Goal: Information Seeking & Learning: Learn about a topic

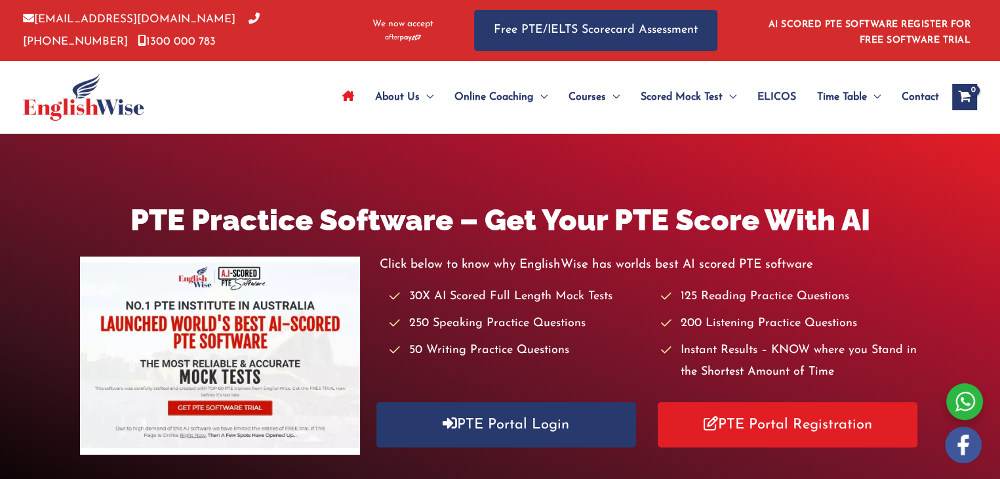
click at [308, 9] on p "info@englishwise.com.au 02-8628-7293 1300 000 783" at bounding box center [187, 31] width 329 height 44
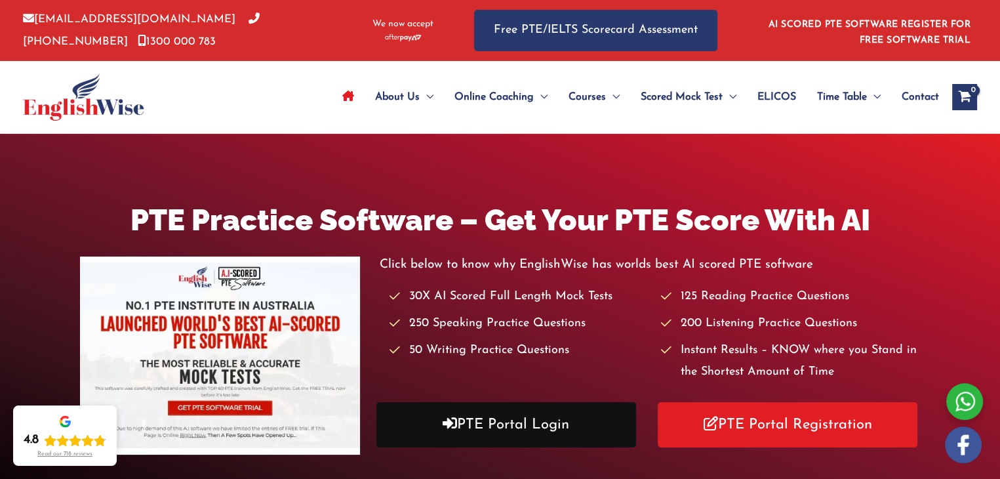
click at [525, 424] on link "PTE Portal Login" at bounding box center [507, 424] width 260 height 45
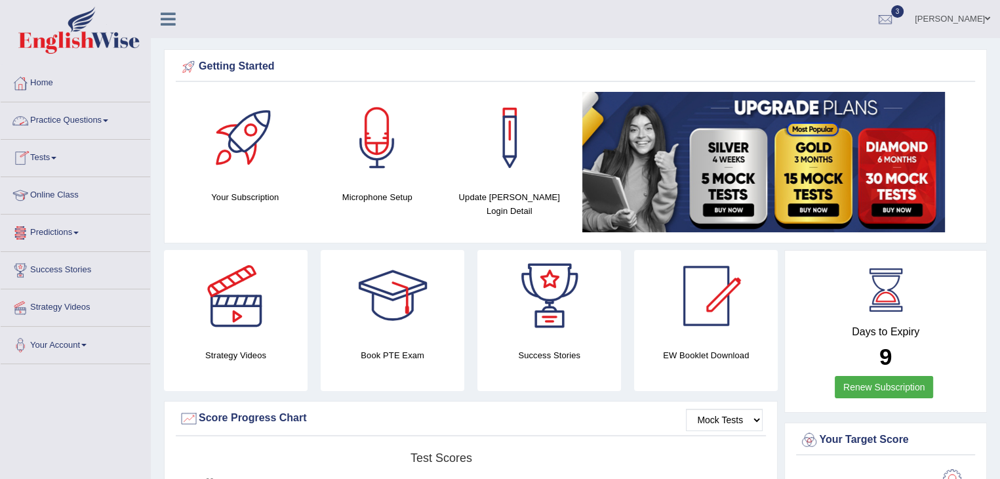
click at [106, 121] on link "Practice Questions" at bounding box center [76, 118] width 150 height 33
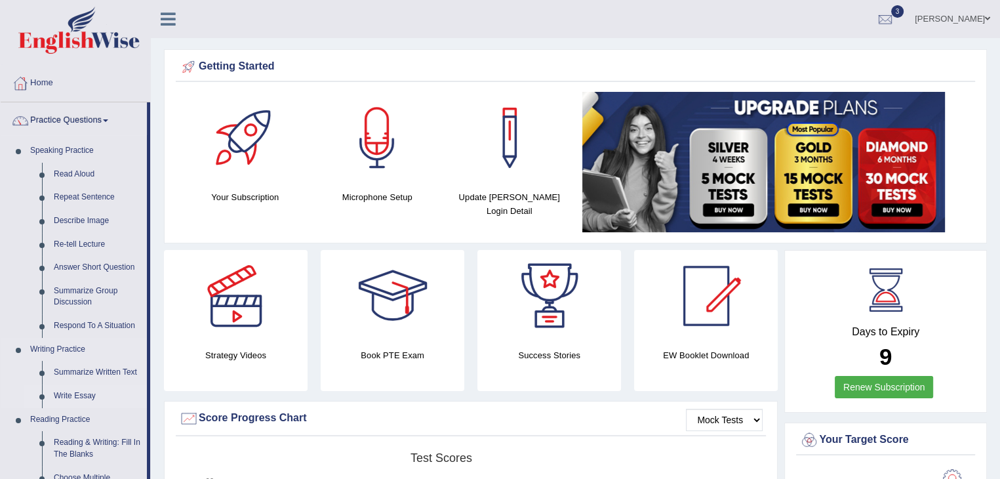
click at [73, 394] on link "Write Essay" at bounding box center [97, 396] width 99 height 24
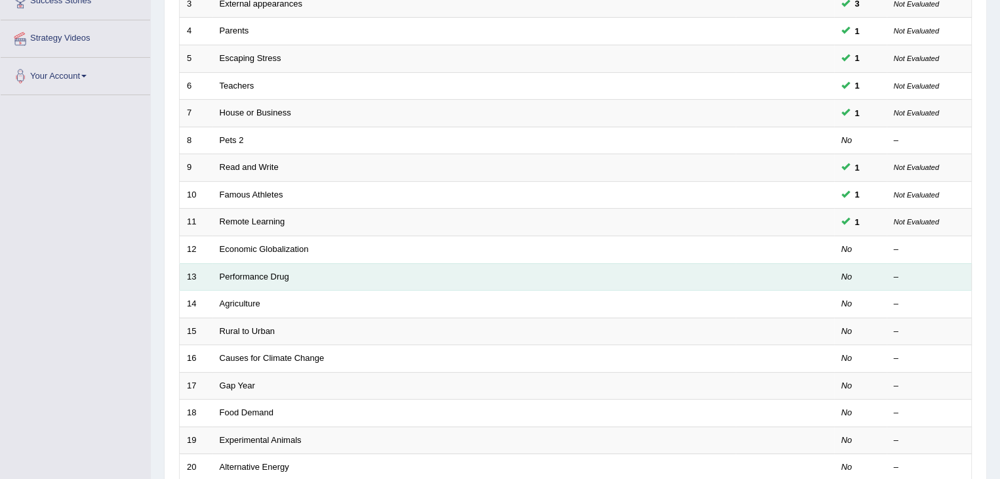
scroll to position [270, 0]
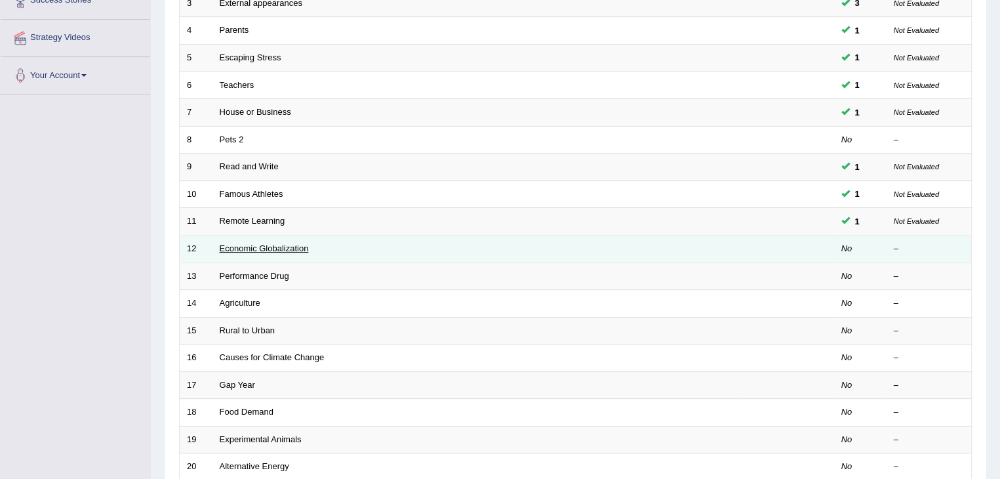
click at [262, 247] on link "Economic Globalization" at bounding box center [264, 248] width 89 height 10
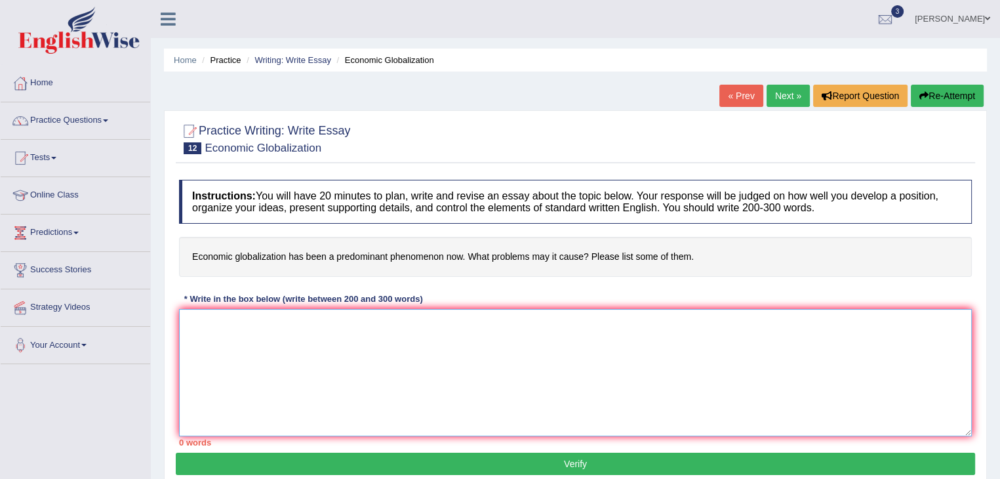
click at [360, 346] on textarea at bounding box center [575, 372] width 793 height 127
click at [242, 319] on textarea "Increasing of enfluence" at bounding box center [575, 372] width 793 height 127
click at [294, 329] on textarea "Increasing enfluence" at bounding box center [575, 372] width 793 height 127
click at [234, 323] on textarea "Increasing enfluence" at bounding box center [575, 372] width 793 height 127
drag, startPoint x: 234, startPoint y: 323, endPoint x: 236, endPoint y: 316, distance: 7.5
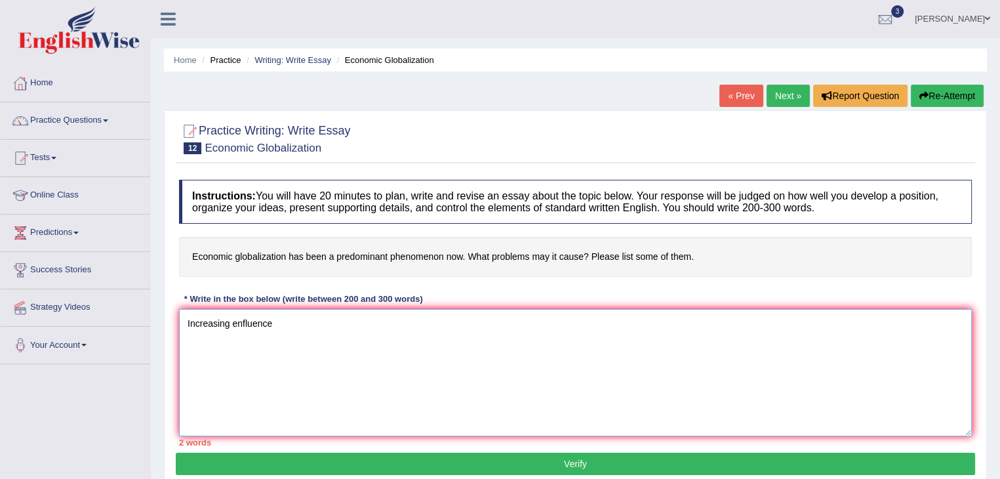
click at [236, 316] on textarea "Increasing enfluence" at bounding box center [575, 372] width 793 height 127
click at [283, 330] on textarea "Increasing influence" at bounding box center [575, 372] width 793 height 127
drag, startPoint x: 388, startPoint y: 323, endPoint x: 395, endPoint y: 321, distance: 6.7
click at [395, 321] on textarea "Increasing influence of Economic globalization has on our lives" at bounding box center [575, 372] width 793 height 127
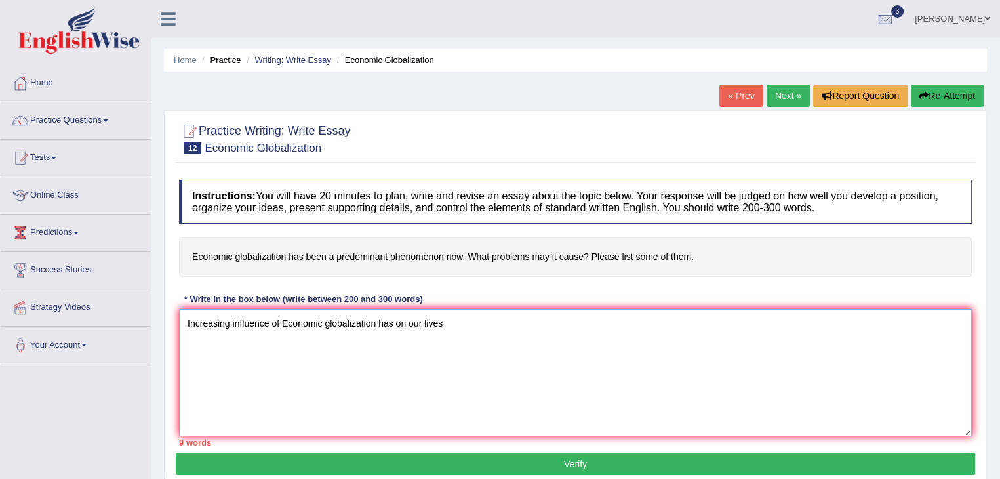
click at [395, 321] on textarea "Increasing influence of Economic globalization has on our lives" at bounding box center [575, 372] width 793 height 127
click at [435, 324] on textarea "Increasing influence of Economic globalization on our lives" at bounding box center [575, 372] width 793 height 127
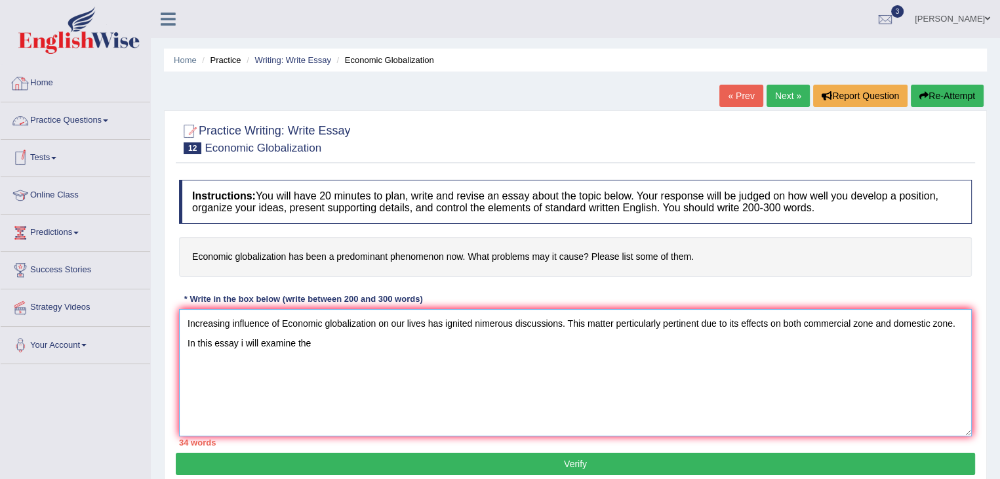
type textarea "Increasing influence of Economic globalization on our lives has ignited nimerou…"
click at [43, 82] on link "Home" at bounding box center [76, 81] width 150 height 33
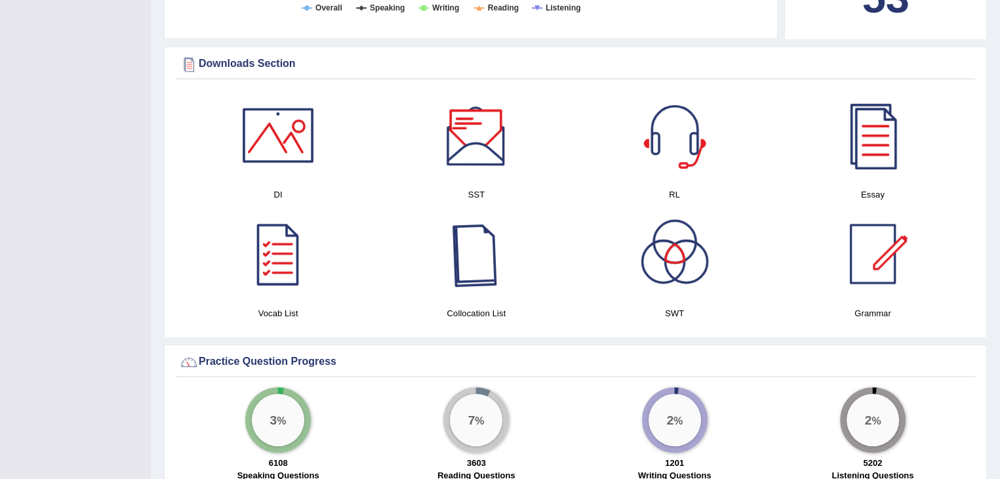
scroll to position [622, 0]
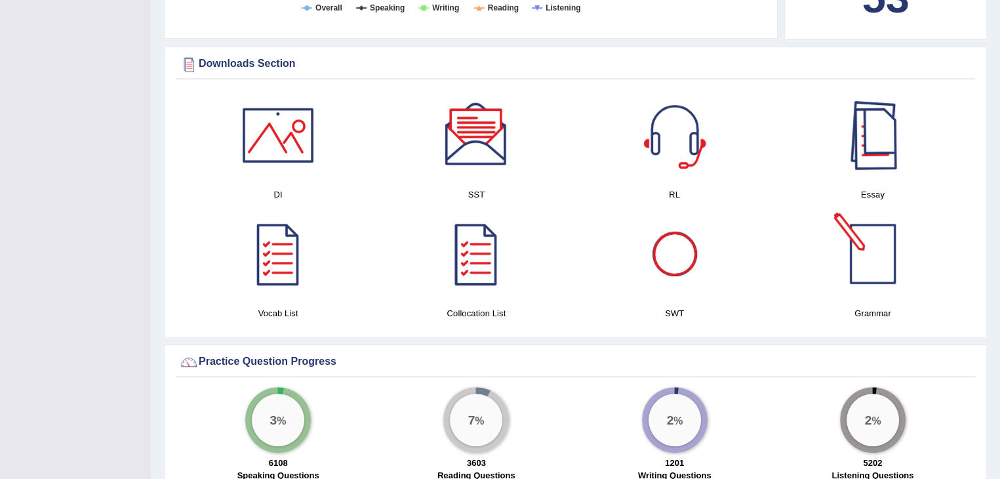
click at [880, 160] on div at bounding box center [873, 135] width 92 height 92
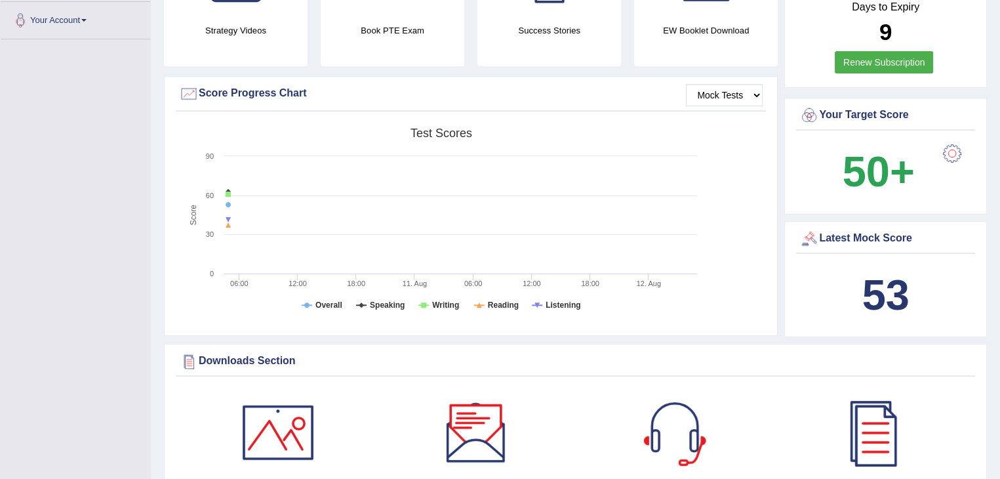
scroll to position [0, 0]
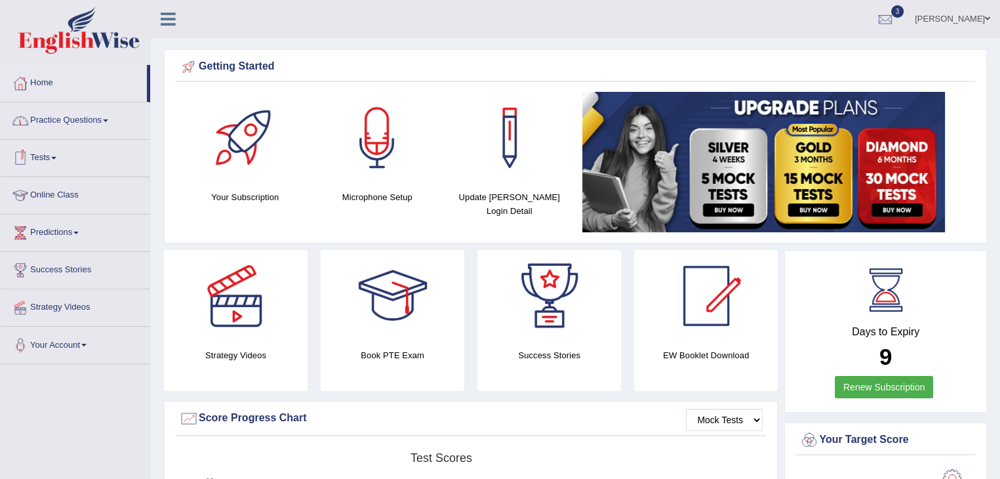
click at [110, 125] on link "Practice Questions" at bounding box center [76, 118] width 150 height 33
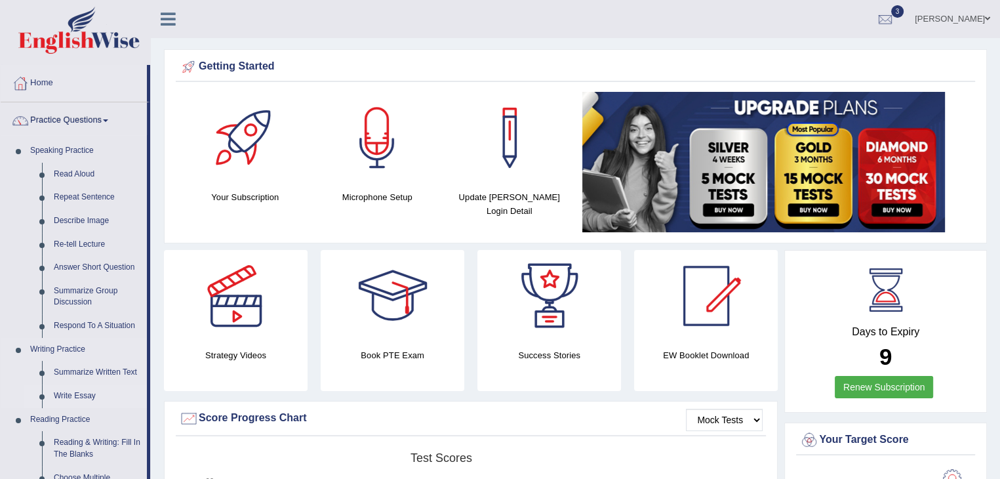
click at [70, 394] on link "Write Essay" at bounding box center [97, 396] width 99 height 24
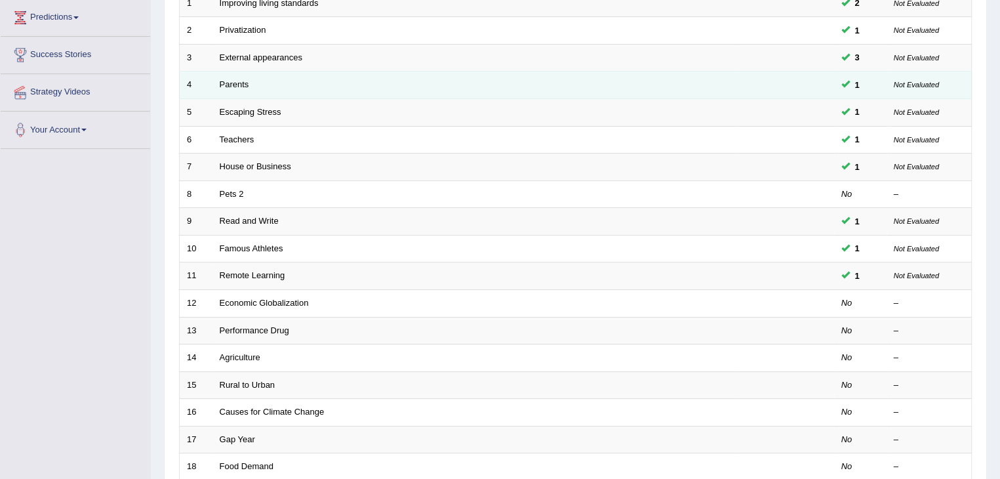
scroll to position [218, 0]
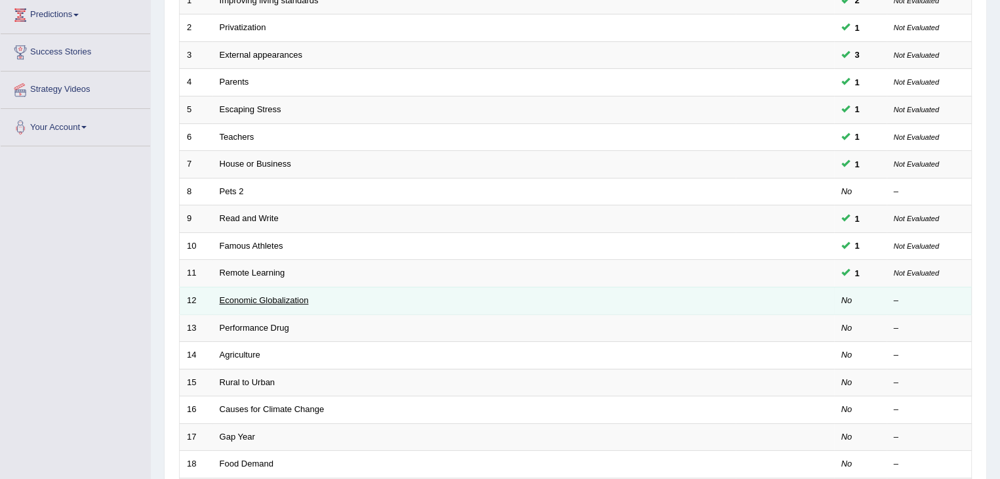
click at [295, 302] on link "Economic Globalization" at bounding box center [264, 300] width 89 height 10
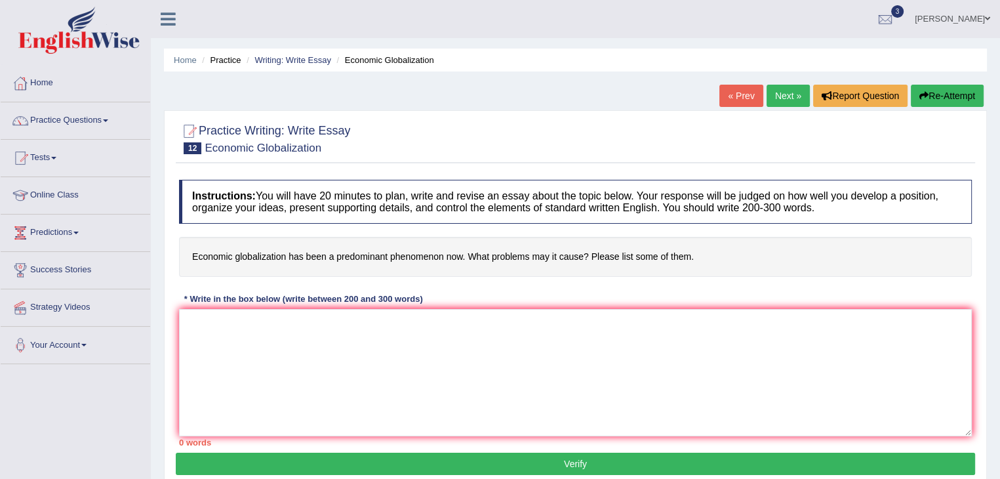
drag, startPoint x: 194, startPoint y: 255, endPoint x: 213, endPoint y: 360, distance: 106.7
click at [213, 360] on div "Instructions: You will have 20 minutes to plan, write and revise an essay about…" at bounding box center [576, 312] width 800 height 279
click at [213, 360] on textarea at bounding box center [575, 372] width 793 height 127
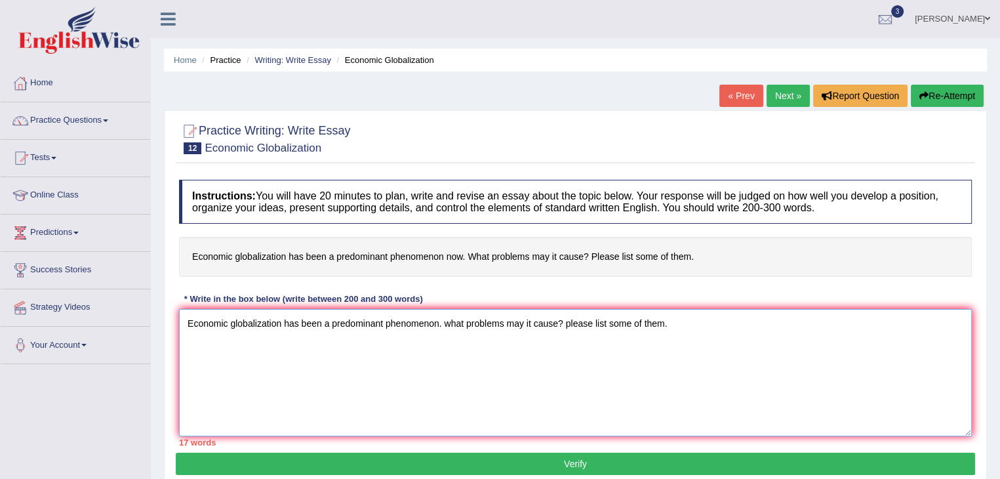
drag, startPoint x: 187, startPoint y: 320, endPoint x: 683, endPoint y: 340, distance: 496.4
click at [683, 340] on textarea "Economic globalization has been a predominant phenomenon. what problems may it …" at bounding box center [575, 372] width 793 height 127
click at [713, 321] on textarea "Economic globalization has been a predominant phenomenon. what problems may it …" at bounding box center [575, 372] width 793 height 127
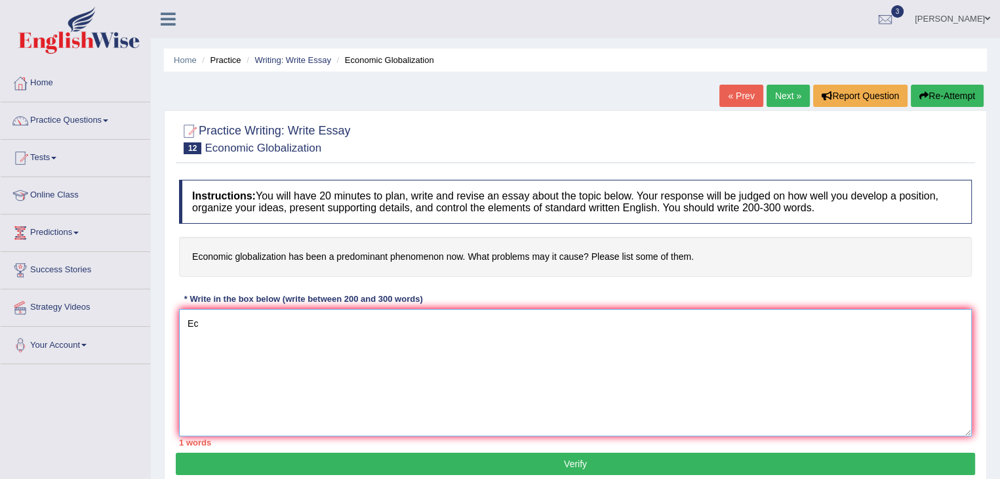
type textarea "E"
click at [407, 321] on textarea "The increasing of influence of Economic globalization ignited" at bounding box center [575, 372] width 793 height 127
click at [445, 323] on textarea "The increasing of influence of Economic globalization ignited" at bounding box center [575, 372] width 793 height 127
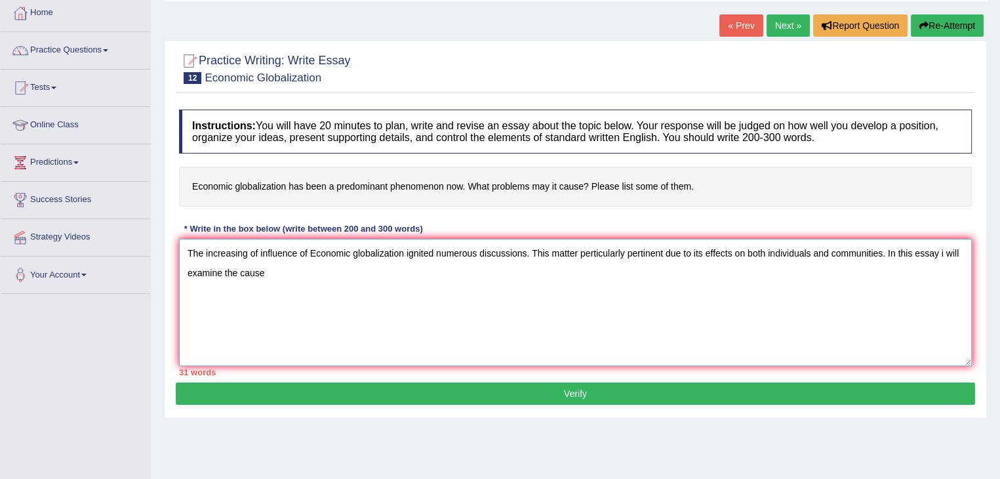
scroll to position [72, 0]
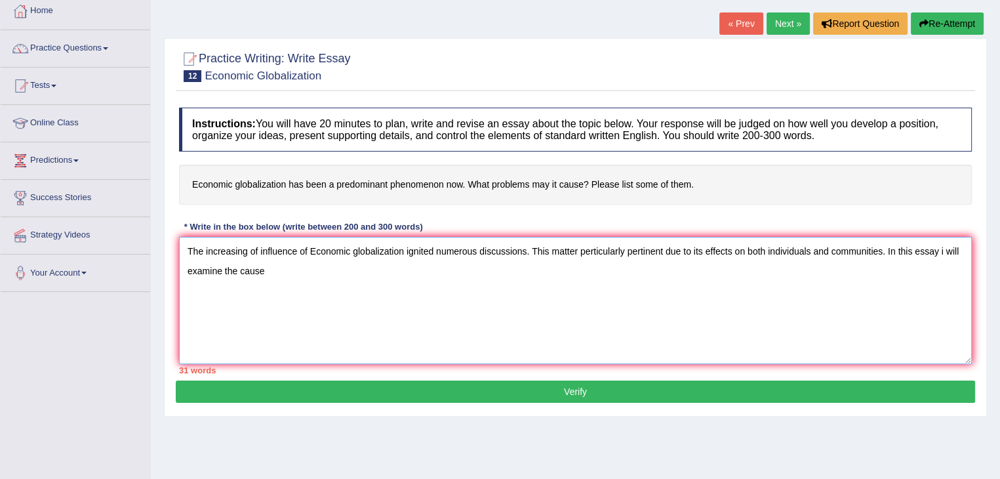
type textarea "The increasing of influence of Economic globalization ignited numerous discussi…"
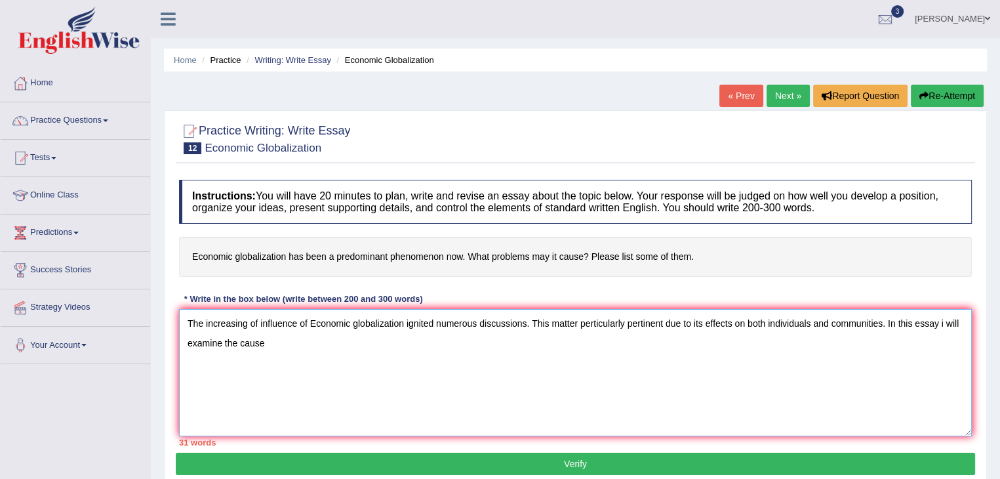
click at [184, 334] on textarea "The increasing of influence of Economic globalization ignited numerous discussi…" at bounding box center [575, 372] width 793 height 127
drag, startPoint x: 186, startPoint y: 309, endPoint x: 274, endPoint y: 355, distance: 99.2
click at [274, 355] on textarea "The increasing of influence of Economic globalization ignited numerous discussi…" at bounding box center [575, 372] width 793 height 127
click at [45, 80] on link "Home" at bounding box center [76, 81] width 150 height 33
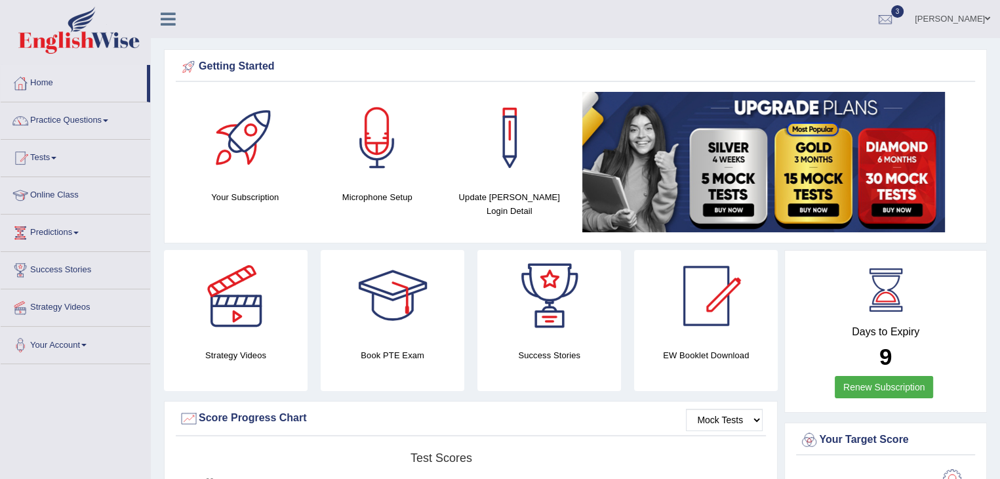
click at [52, 192] on link "Online Class" at bounding box center [76, 193] width 150 height 33
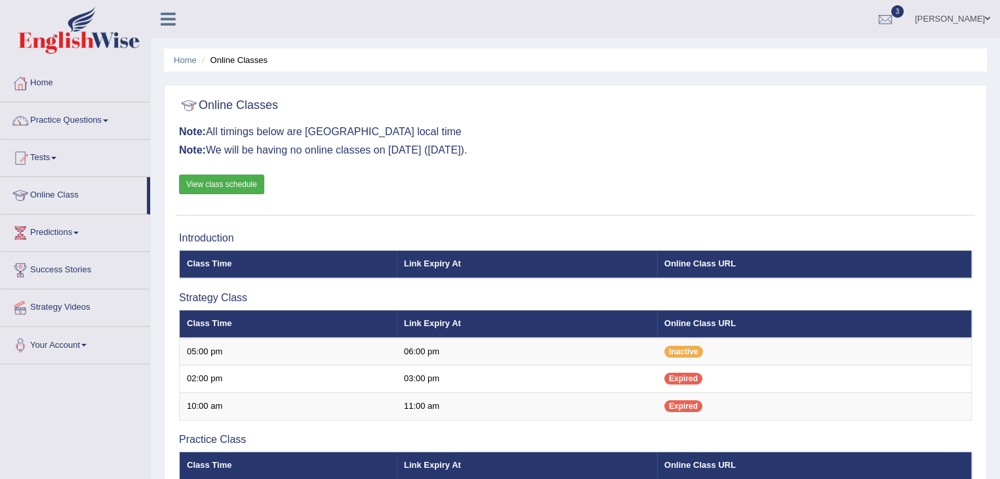
click at [247, 181] on link "View class schedule" at bounding box center [221, 185] width 85 height 20
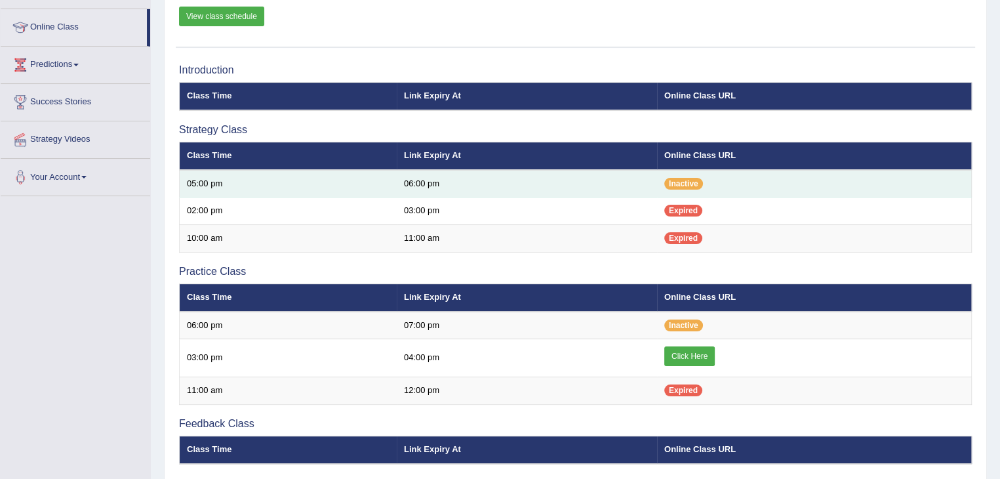
scroll to position [171, 0]
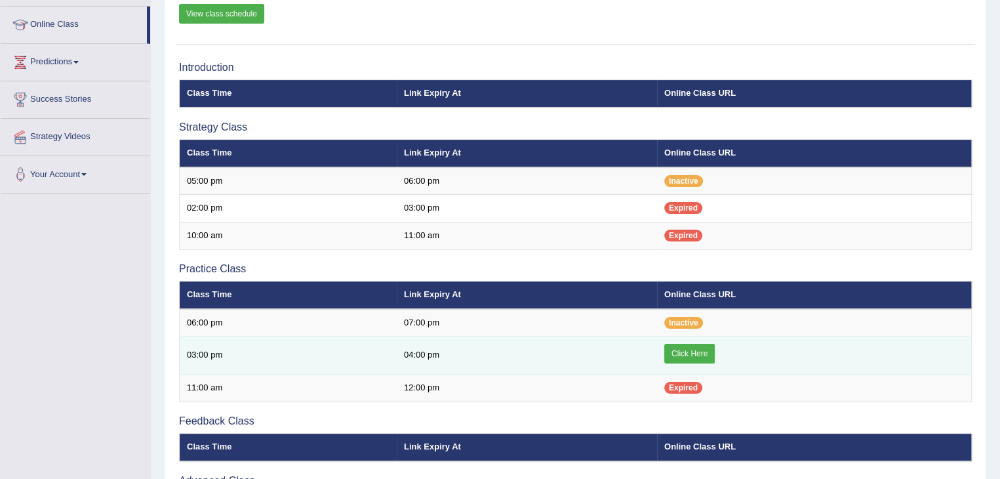
click at [680, 357] on link "Click Here" at bounding box center [690, 354] width 51 height 20
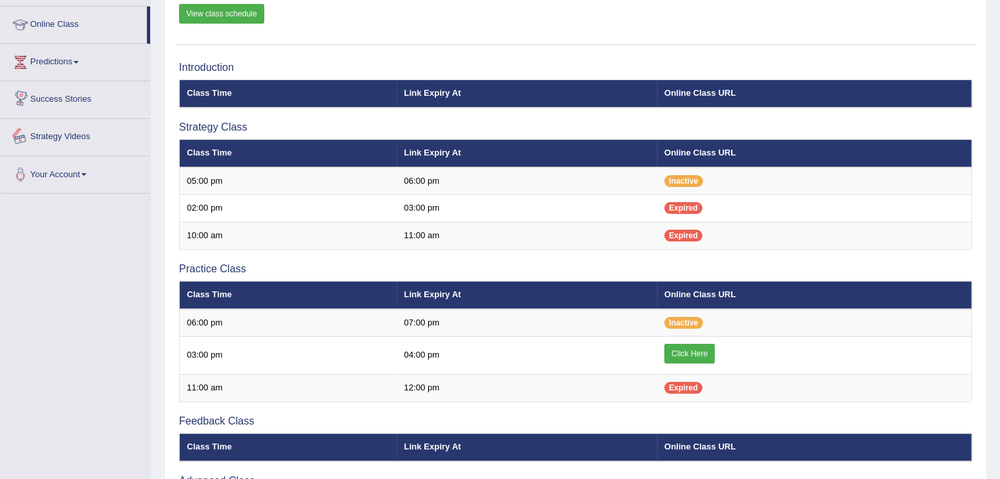
scroll to position [0, 0]
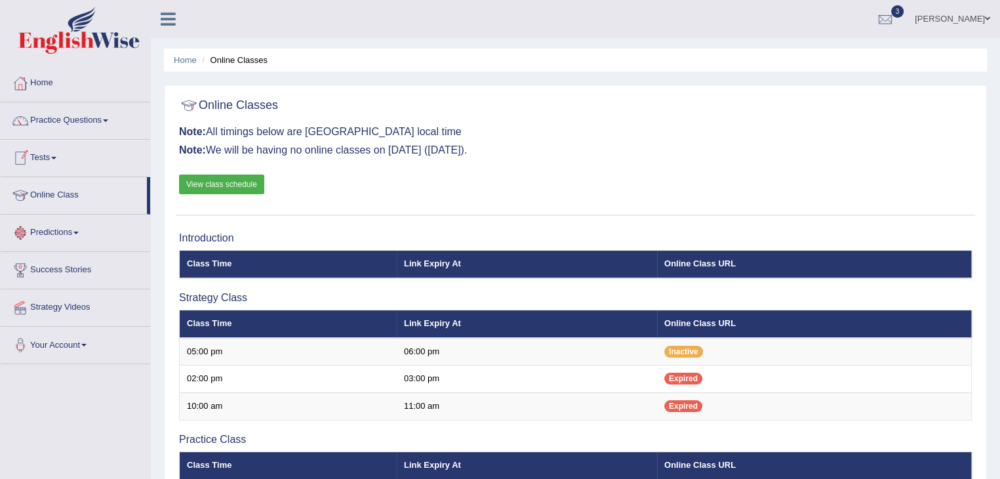
click at [243, 182] on link "View class schedule" at bounding box center [221, 185] width 85 height 20
click at [108, 121] on span at bounding box center [105, 120] width 5 height 3
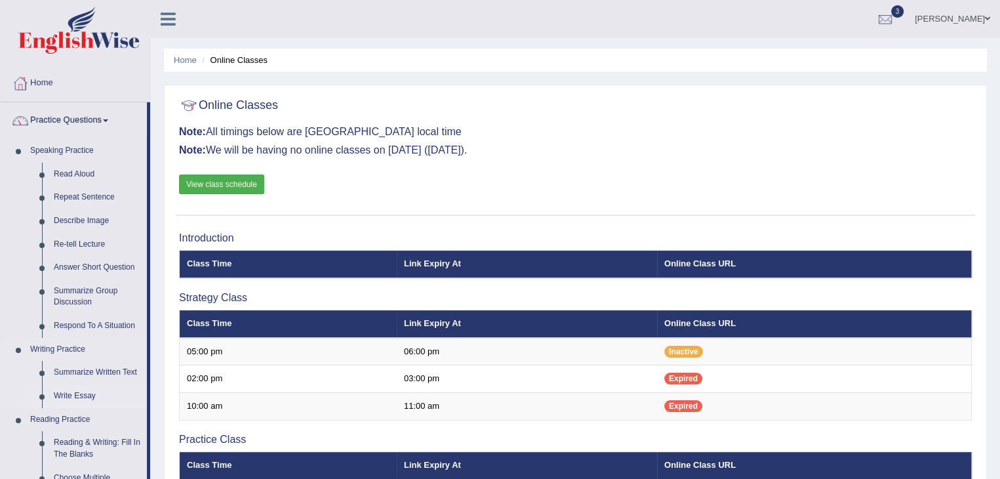
click at [68, 397] on link "Write Essay" at bounding box center [97, 396] width 99 height 24
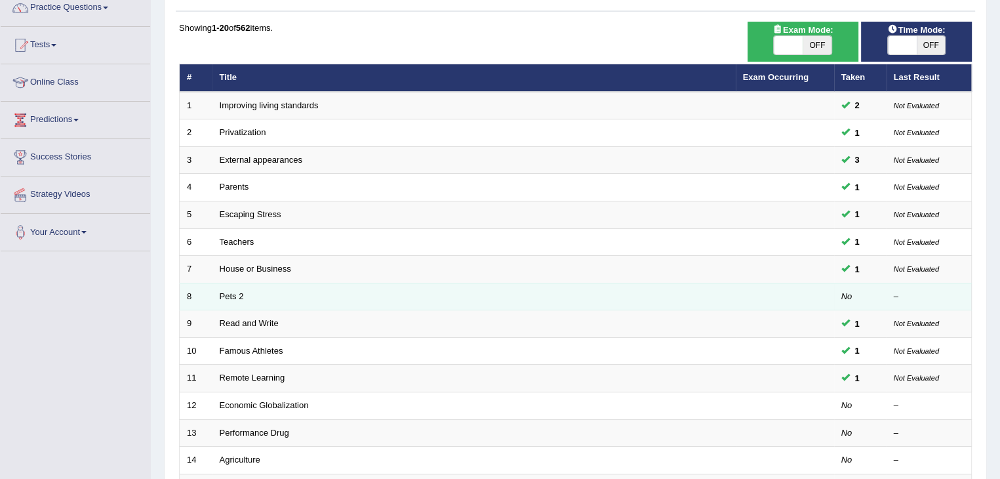
scroll to position [123, 0]
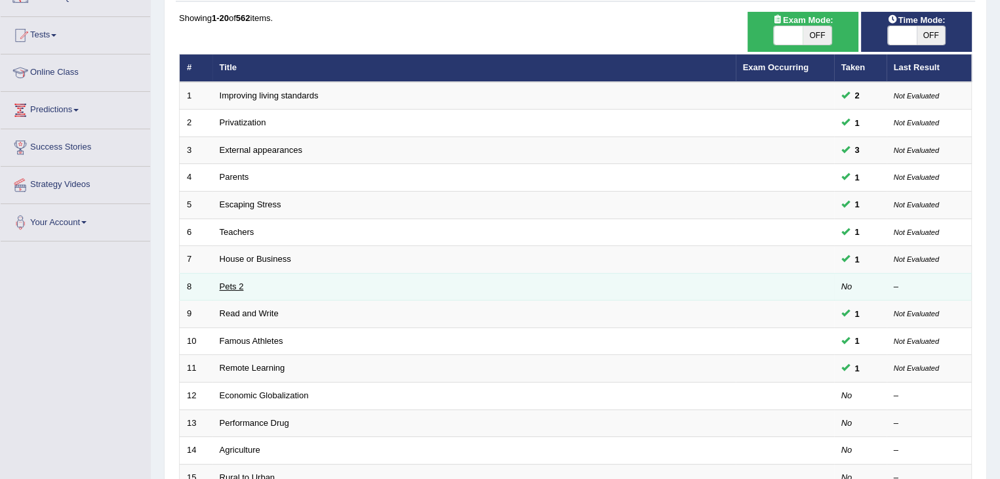
click at [236, 287] on link "Pets 2" at bounding box center [232, 286] width 24 height 10
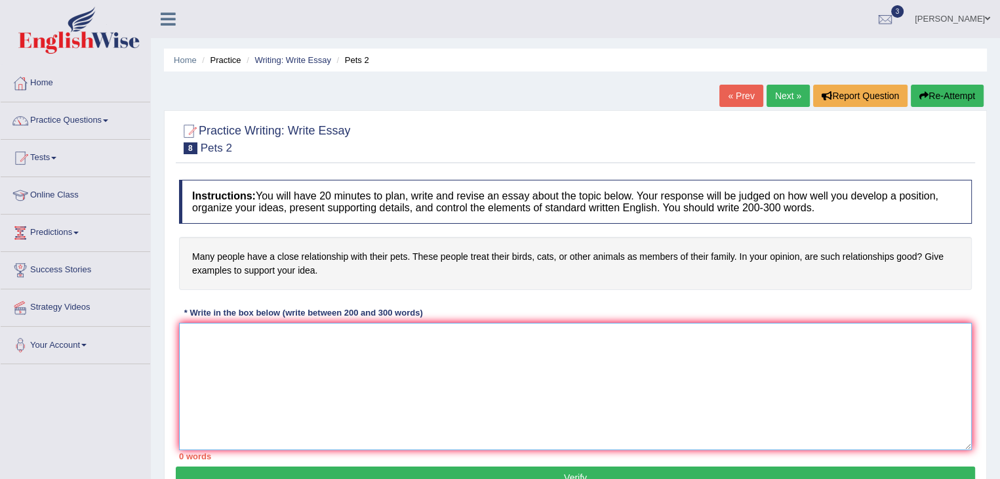
click at [254, 360] on textarea at bounding box center [575, 386] width 793 height 127
type textarea "T"
paste textarea "The increasing of influence of Economic globalization ignited numerous discussi…"
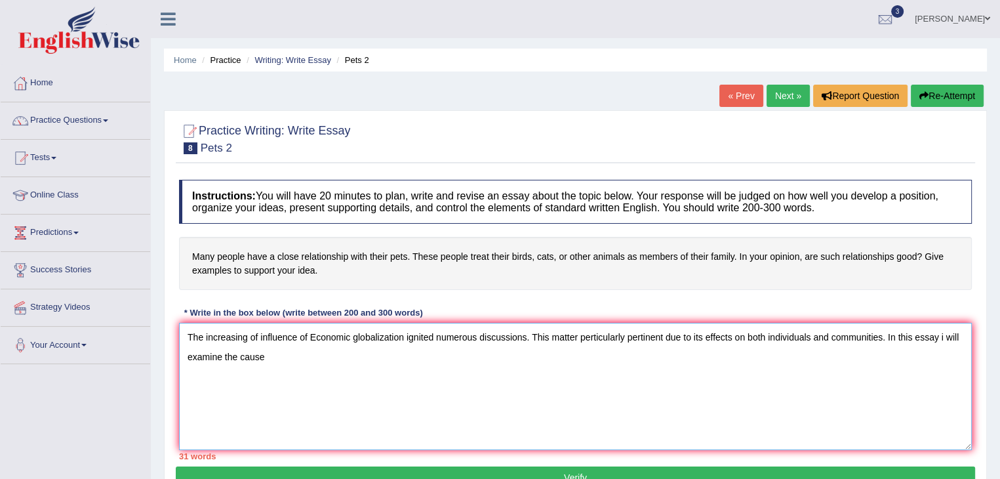
click at [527, 335] on textarea "The increasing of influence of Economic globalization ignited numerous discussi…" at bounding box center [575, 386] width 793 height 127
click at [552, 338] on textarea "The increasing of influence many people have a close relationship with their pe…" at bounding box center [575, 386] width 793 height 127
click at [423, 363] on textarea "The increasing of influence many people have a close relationship with their pe…" at bounding box center [575, 386] width 793 height 127
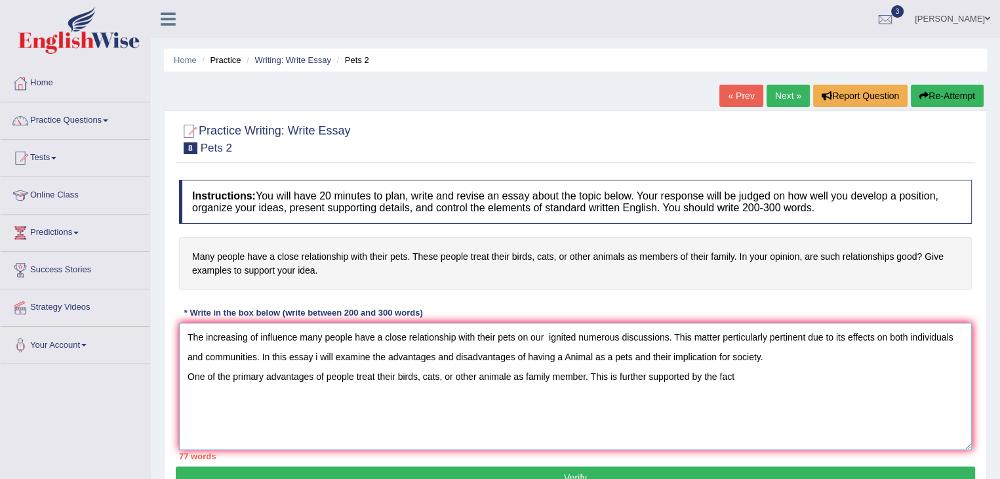
click at [585, 375] on textarea "The increasing of influence many people have a close relationship with their pe…" at bounding box center [575, 386] width 793 height 127
click at [239, 397] on textarea "The increasing of influence many people have a close relationship with their pe…" at bounding box center [575, 386] width 793 height 127
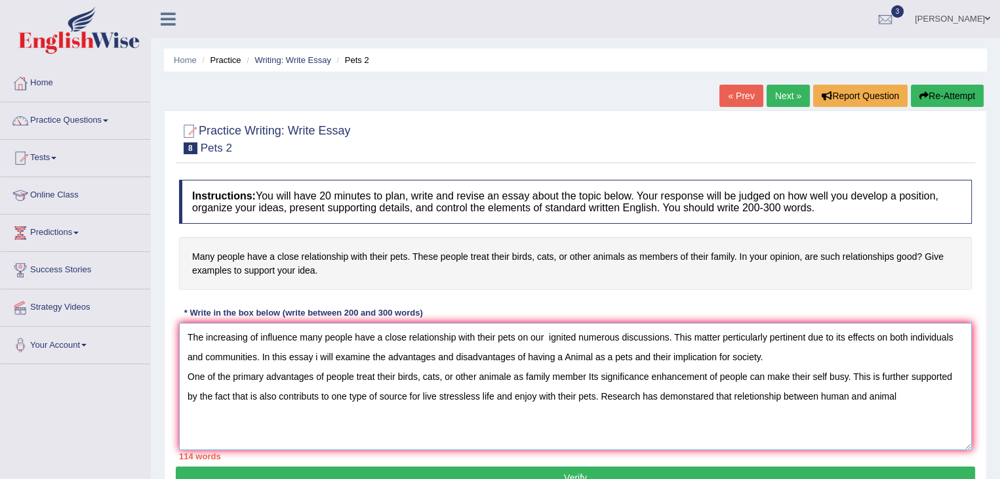
click at [850, 391] on textarea "The increasing of influence many people have a close relationship with their pe…" at bounding box center [575, 386] width 793 height 127
click at [908, 395] on textarea "The increasing of influence many people have a close relationship with their pe…" at bounding box center [575, 386] width 793 height 127
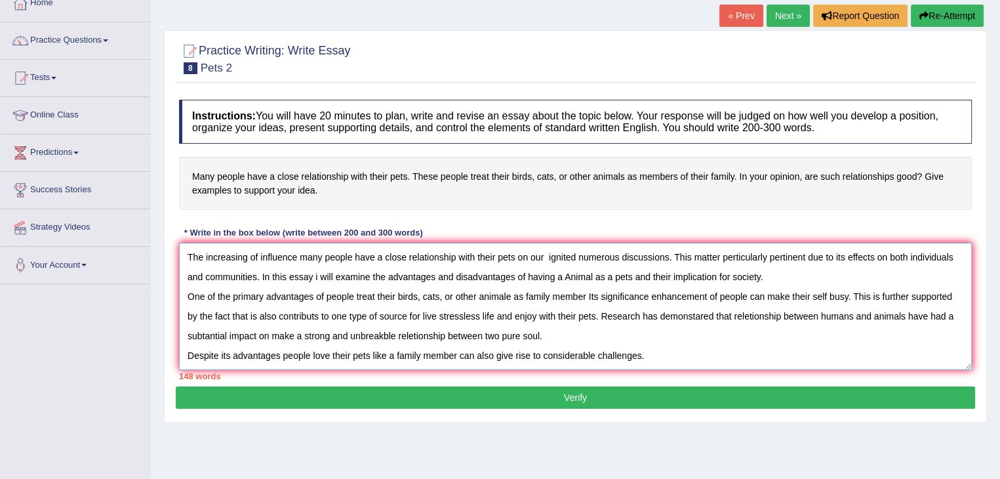
scroll to position [81, 0]
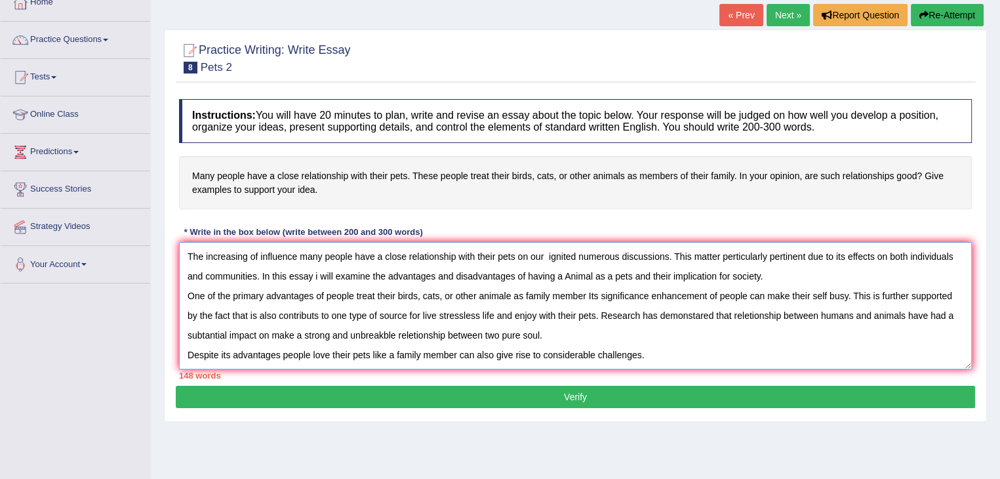
click at [271, 333] on textarea "The increasing of influence many people have a close relationship with their pe…" at bounding box center [575, 305] width 793 height 127
click at [272, 333] on textarea "The increasing of influence many people have a close relationship with their pe…" at bounding box center [575, 305] width 793 height 127
click at [329, 333] on textarea "The increasing of influence many people have a close relationship with their pe…" at bounding box center [575, 305] width 793 height 127
click at [271, 333] on textarea "The increasing of influence many people have a close relationship with their pe…" at bounding box center [575, 305] width 793 height 127
click at [413, 335] on textarea "The increasing of influence many people have a close relationship with their pe…" at bounding box center [575, 305] width 793 height 127
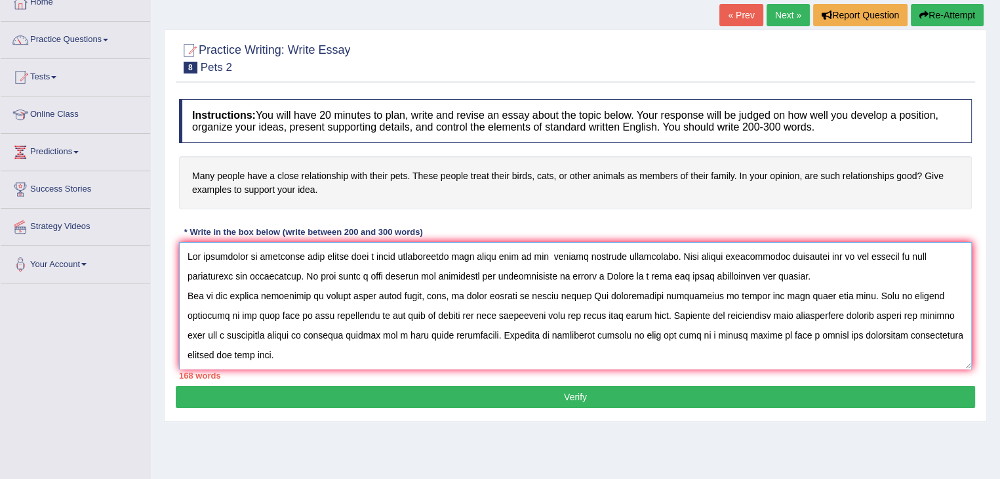
click at [745, 331] on textarea at bounding box center [575, 305] width 793 height 127
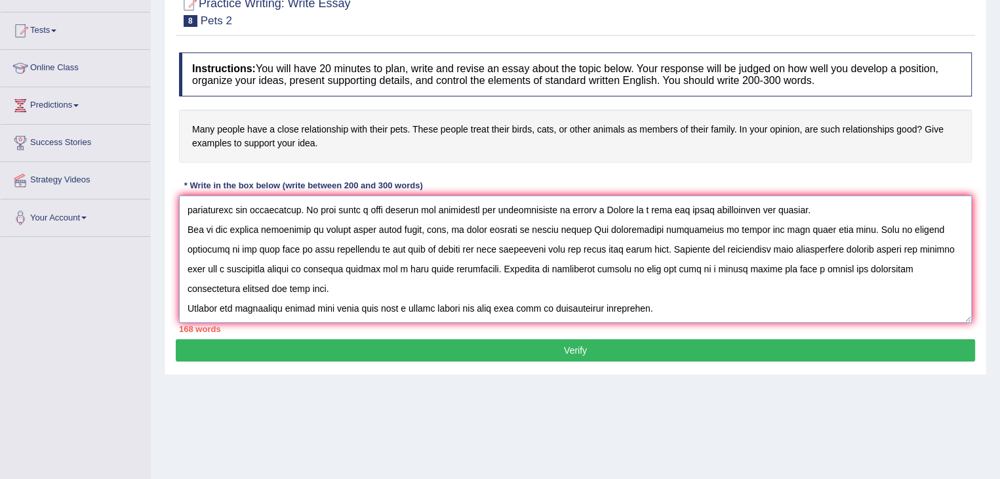
scroll to position [128, 0]
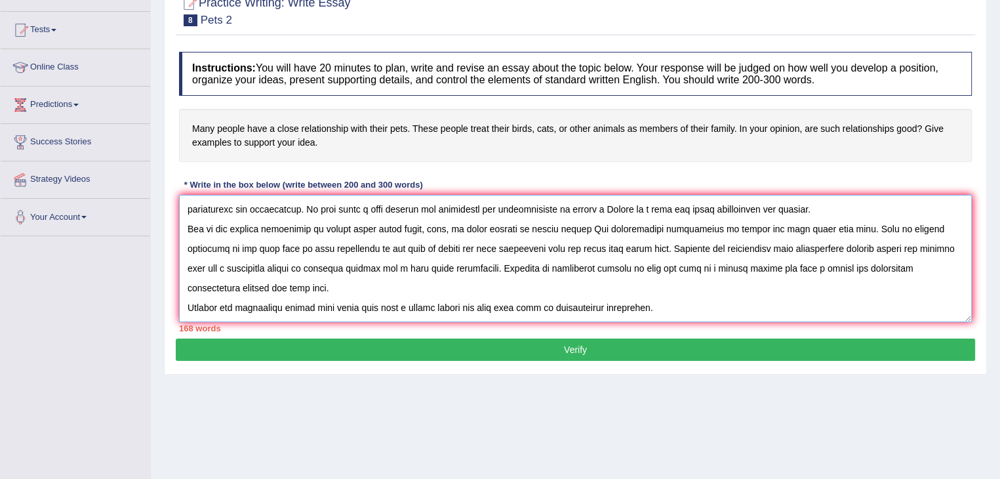
click at [649, 312] on textarea at bounding box center [575, 258] width 793 height 127
click at [805, 313] on textarea at bounding box center [575, 258] width 793 height 127
click at [798, 305] on textarea at bounding box center [575, 258] width 793 height 127
click at [829, 314] on textarea at bounding box center [575, 258] width 793 height 127
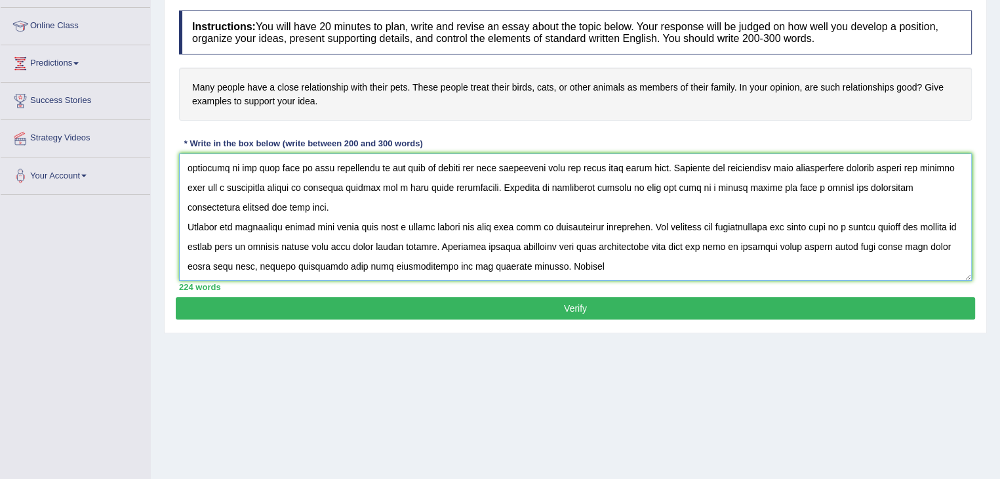
scroll to position [167, 0]
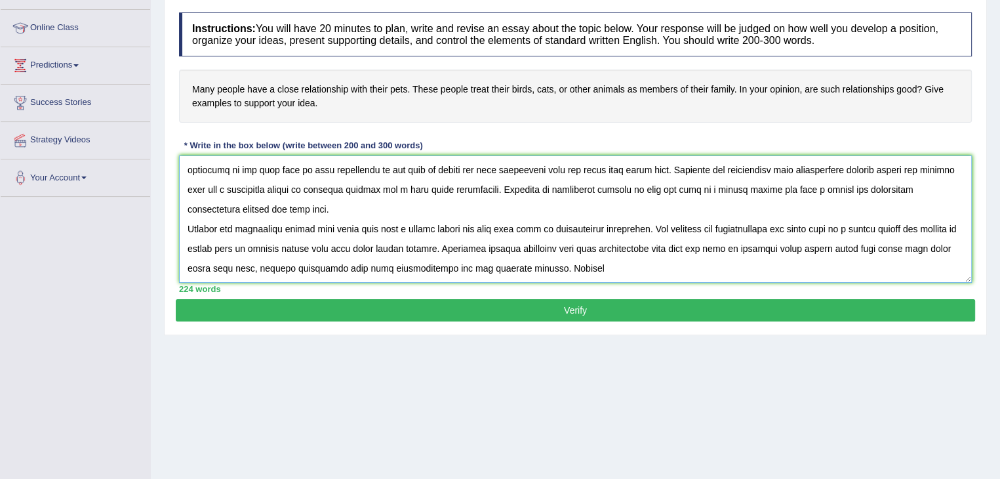
click at [493, 243] on textarea at bounding box center [575, 218] width 793 height 127
click at [188, 222] on textarea at bounding box center [575, 218] width 793 height 127
click at [249, 226] on textarea at bounding box center [575, 218] width 793 height 127
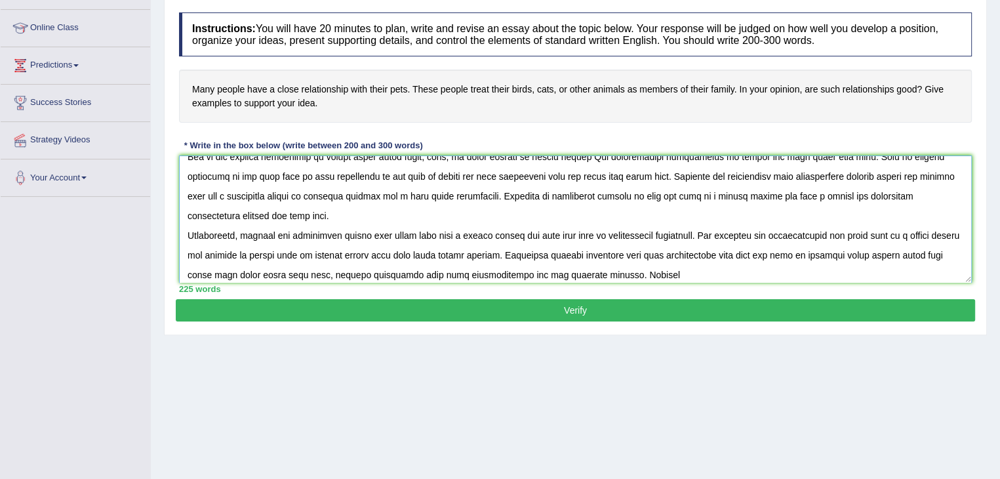
scroll to position [54, 0]
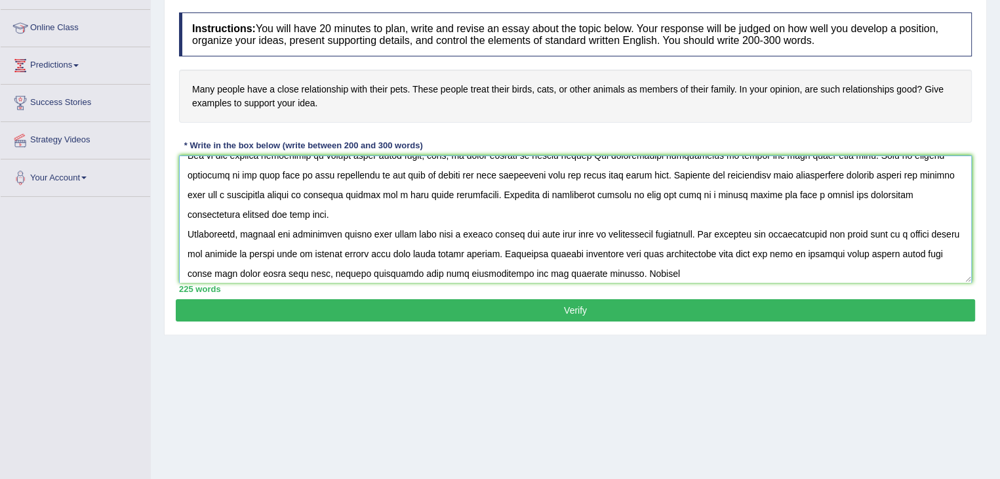
click at [497, 188] on textarea at bounding box center [575, 218] width 793 height 127
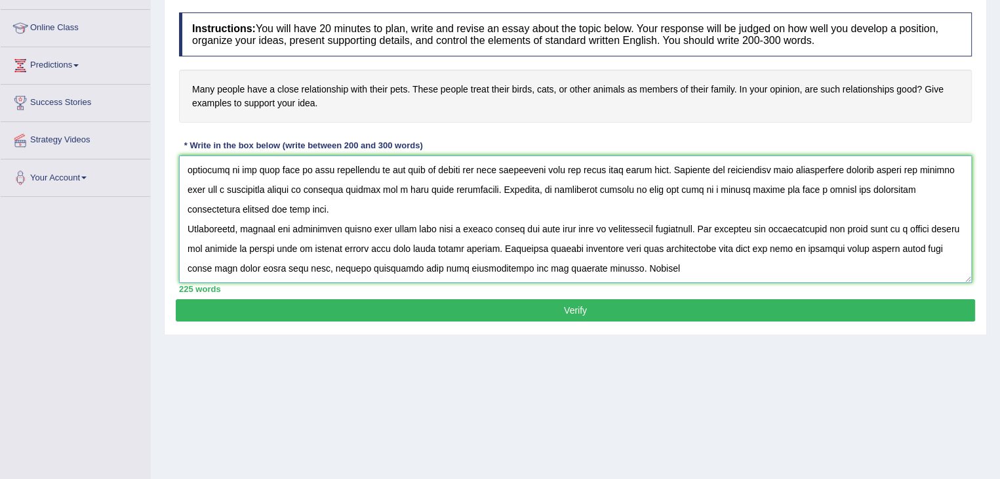
click at [664, 267] on textarea at bounding box center [575, 218] width 793 height 127
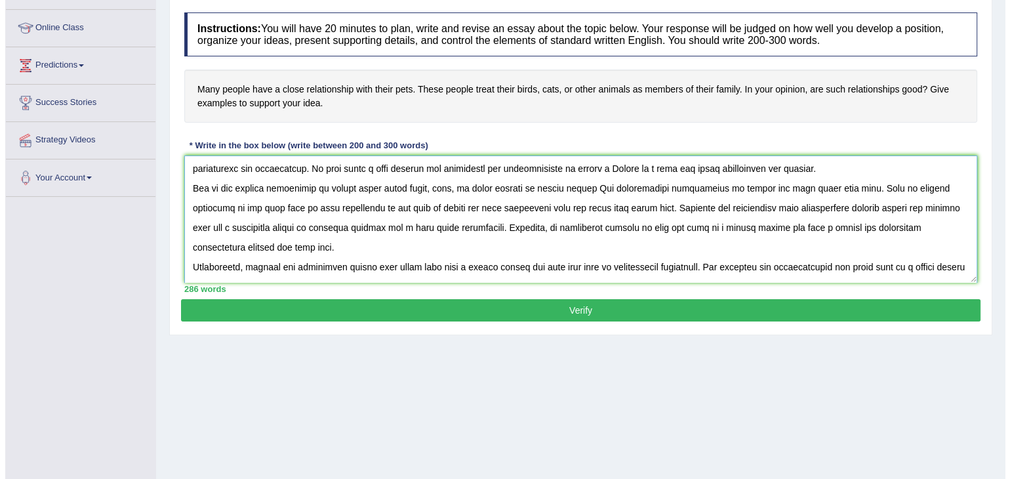
scroll to position [0, 0]
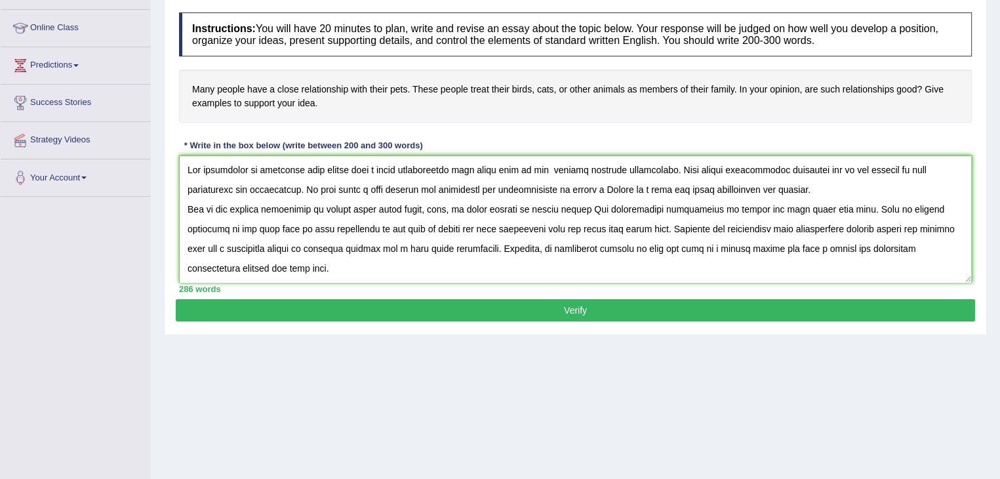
type textarea "The increasing of influence many people have a close relationship with their pe…"
click at [450, 311] on button "Verify" at bounding box center [576, 310] width 800 height 22
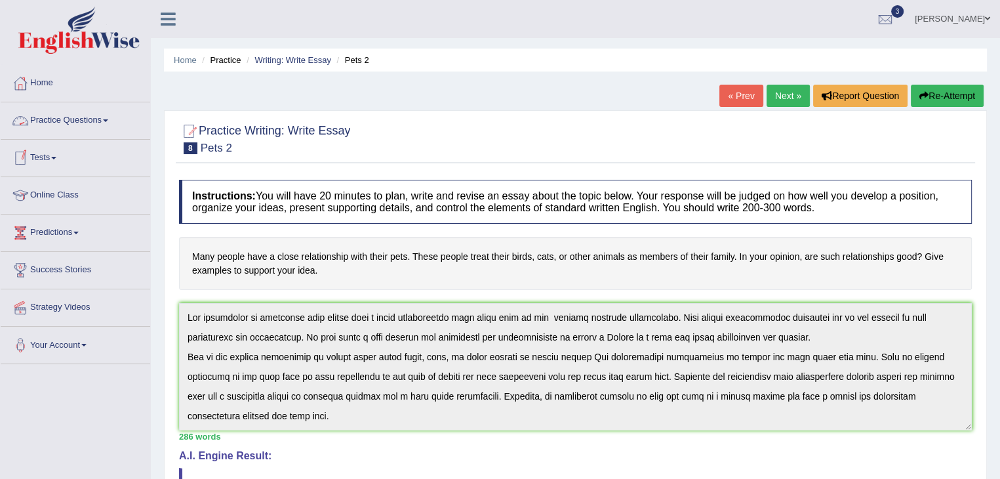
click at [106, 124] on link "Practice Questions" at bounding box center [76, 118] width 150 height 33
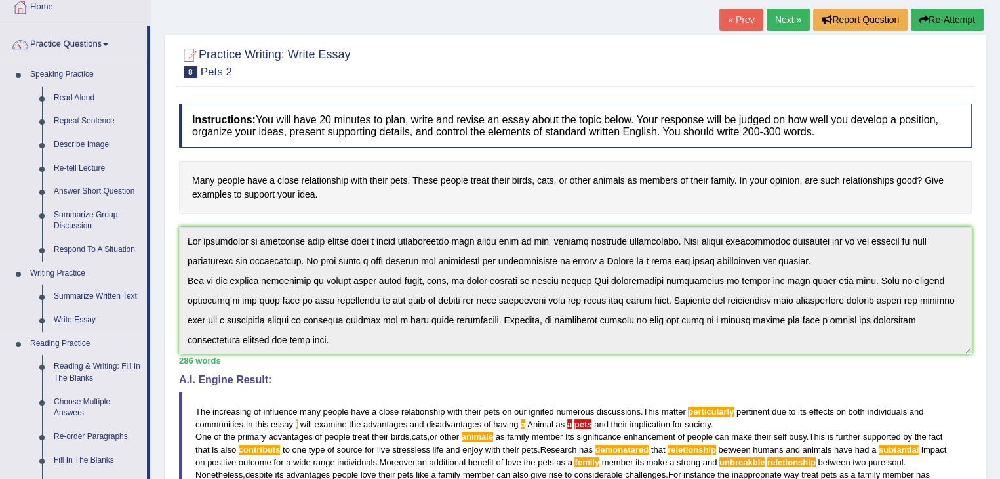
scroll to position [81, 0]
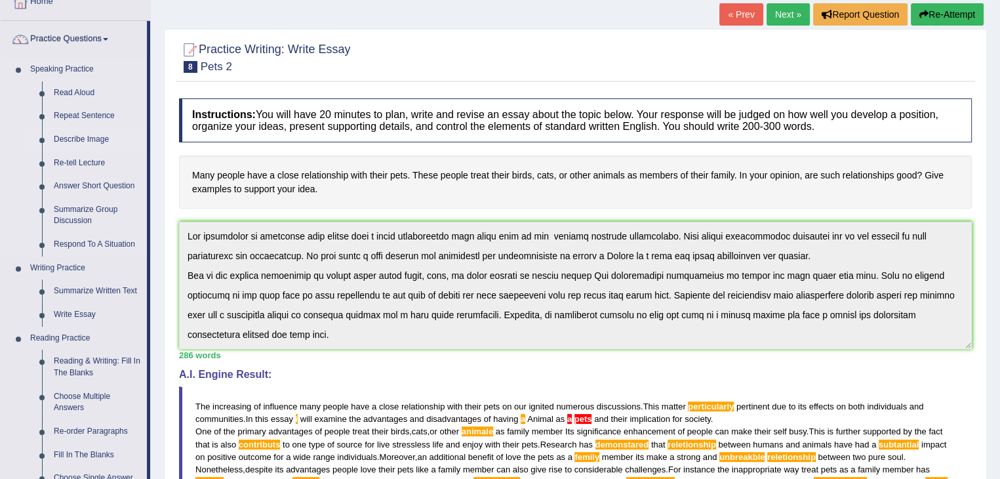
click at [94, 134] on link "Describe Image" at bounding box center [97, 140] width 99 height 24
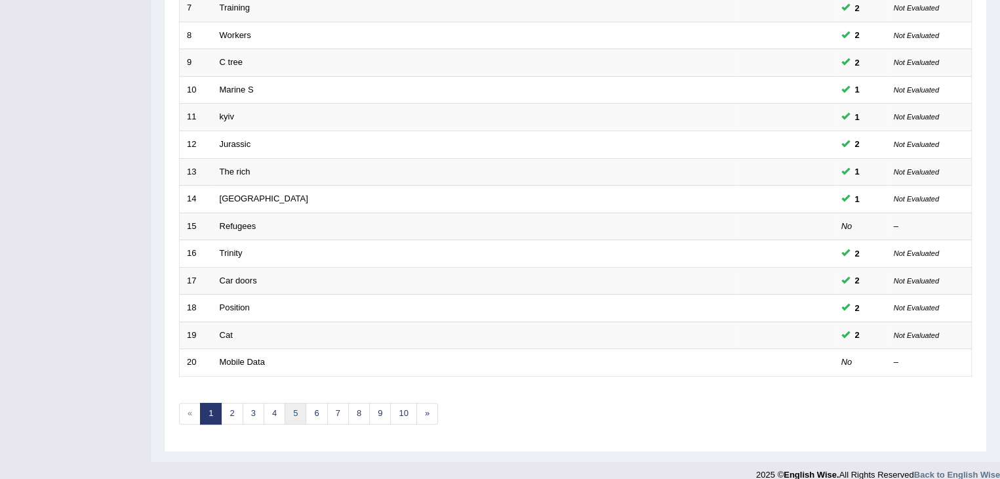
scroll to position [386, 0]
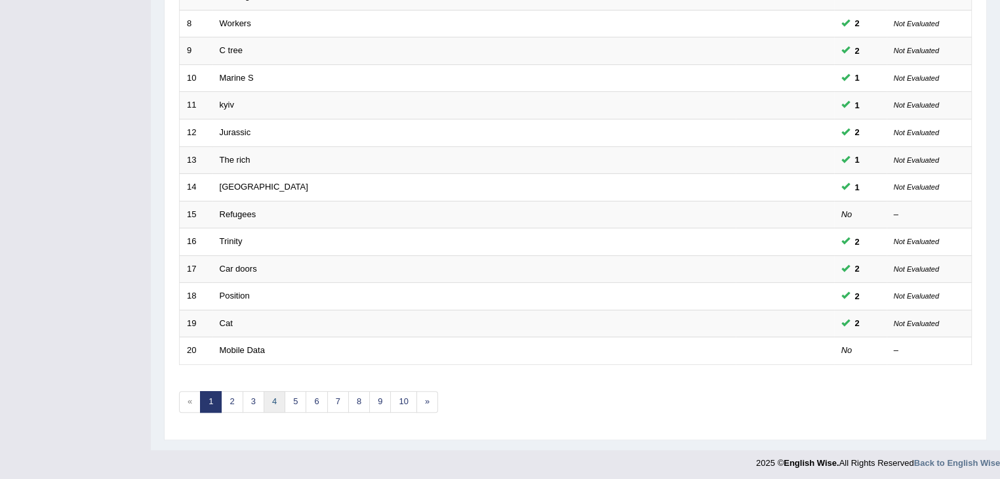
click at [268, 396] on link "4" at bounding box center [275, 402] width 22 height 22
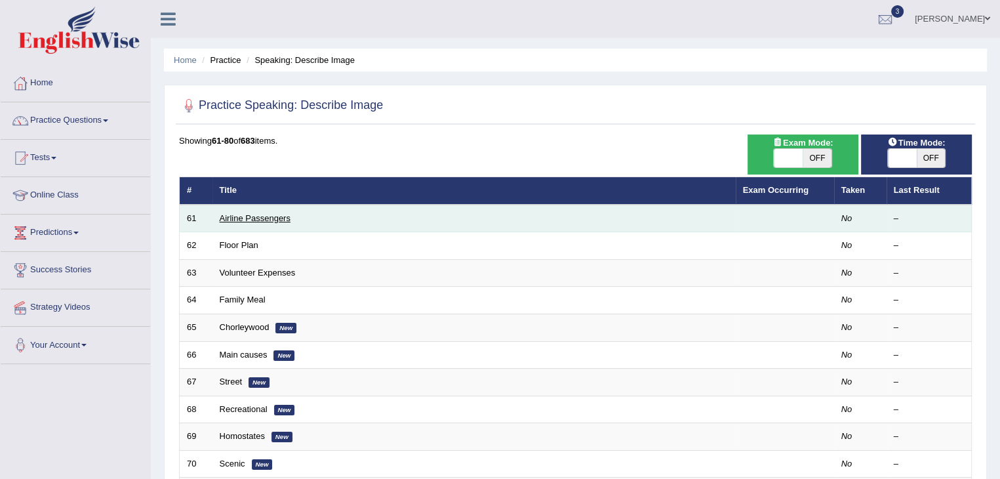
click at [270, 217] on link "Airline Passengers" at bounding box center [255, 218] width 71 height 10
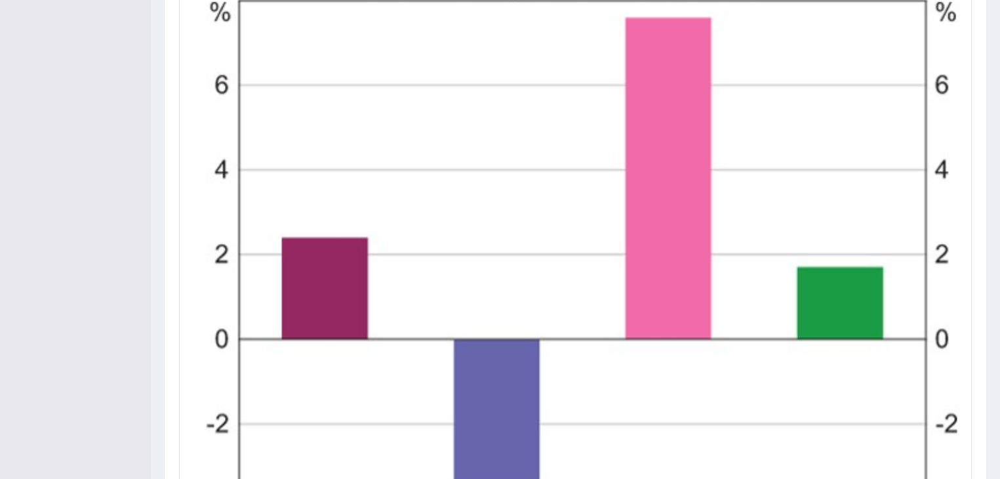
scroll to position [573, 0]
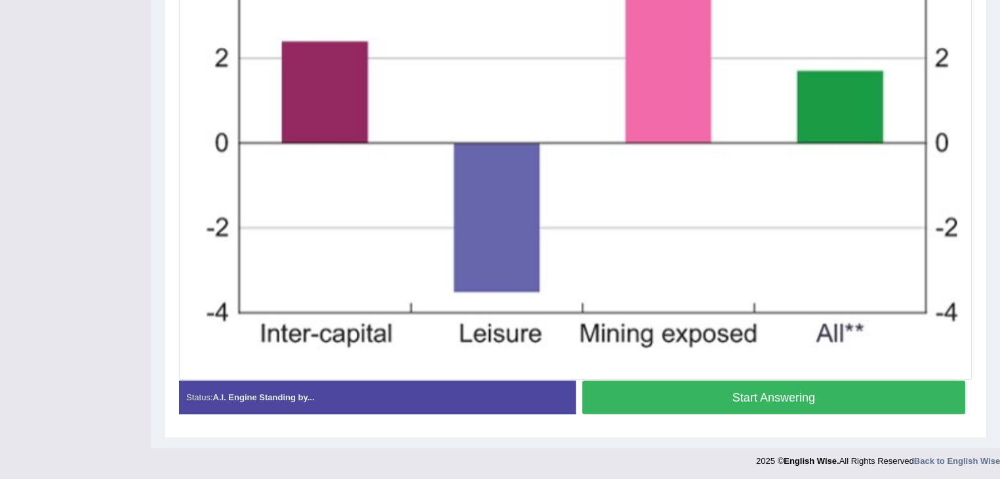
click at [656, 395] on button "Start Answering" at bounding box center [775, 397] width 384 height 33
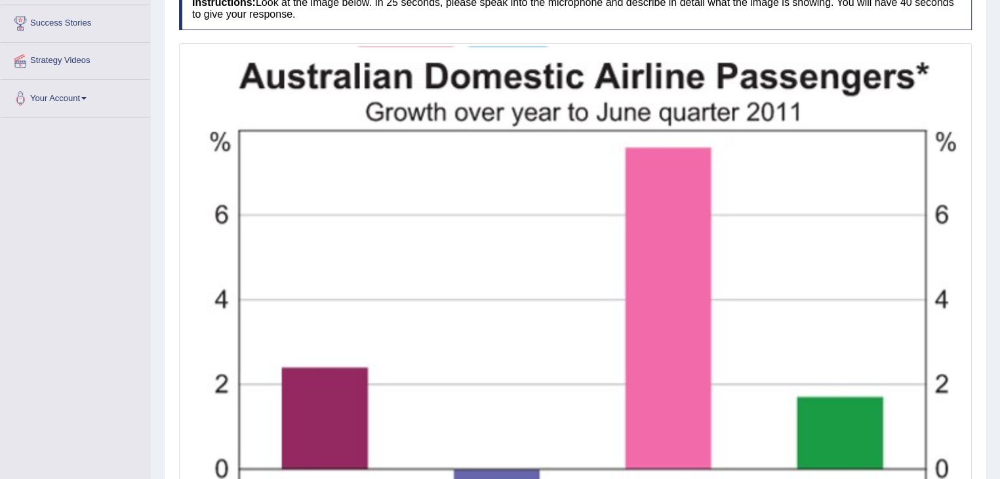
scroll to position [0, 0]
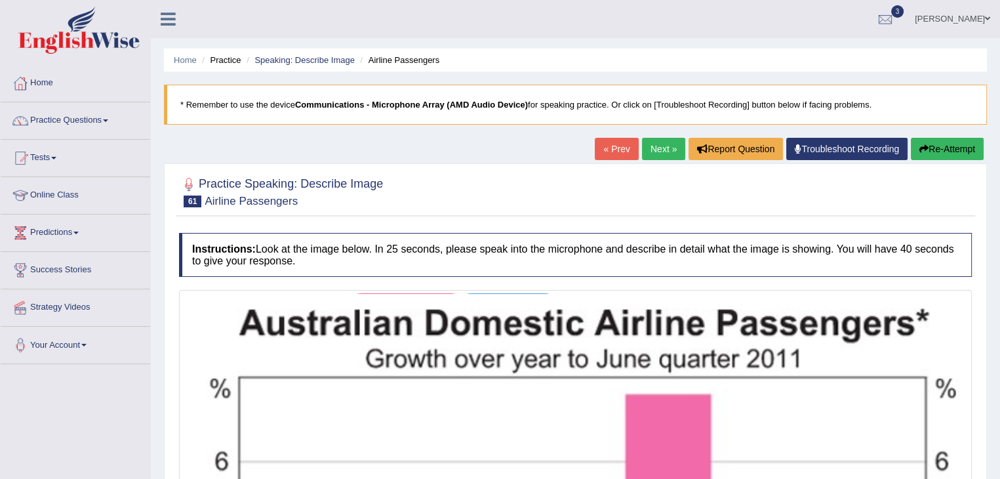
click at [922, 149] on icon "button" at bounding box center [924, 148] width 9 height 9
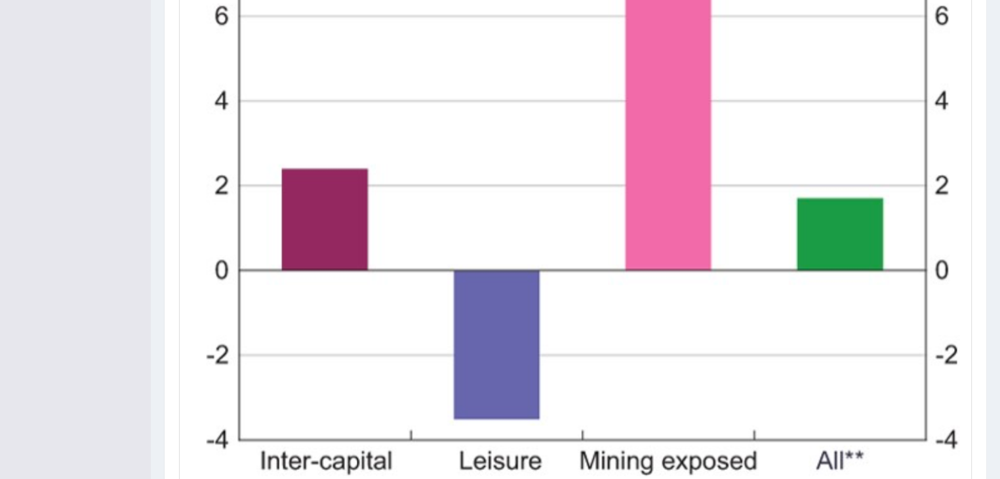
scroll to position [573, 0]
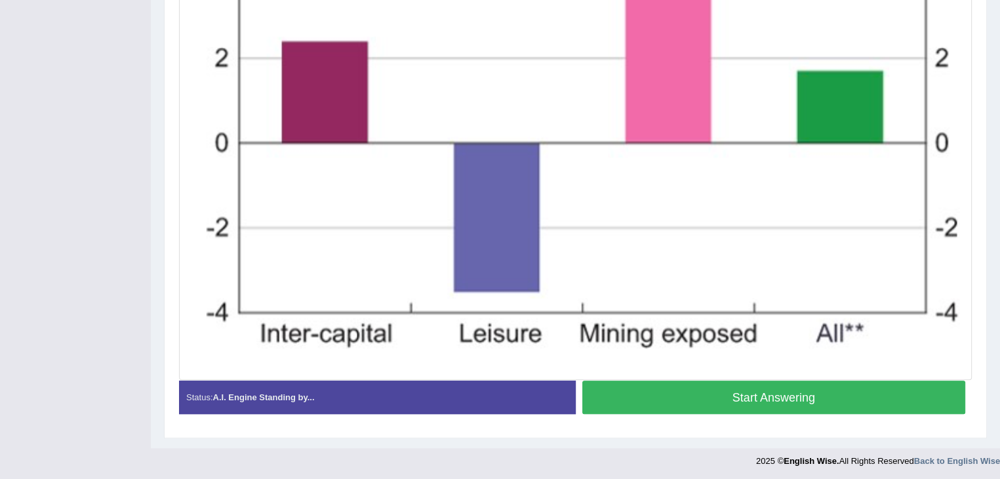
click at [721, 397] on button "Start Answering" at bounding box center [775, 397] width 384 height 33
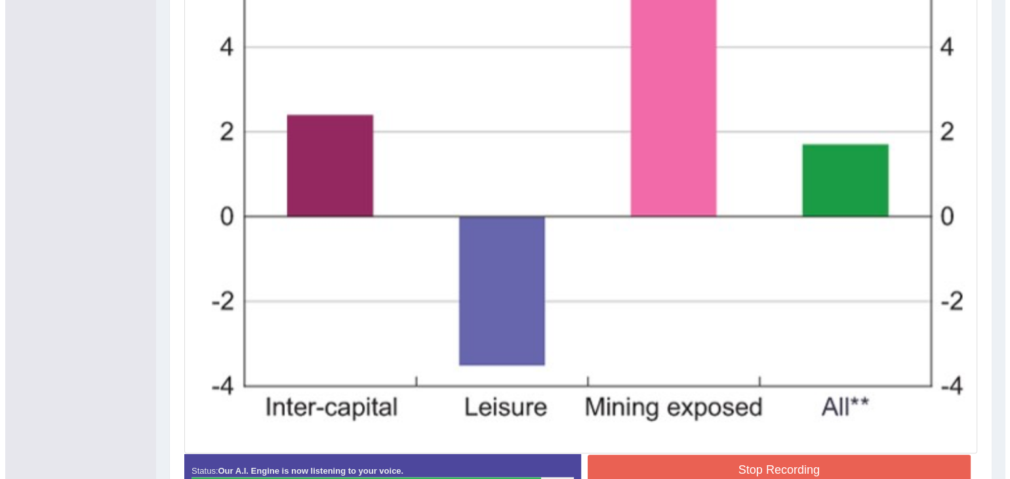
scroll to position [585, 0]
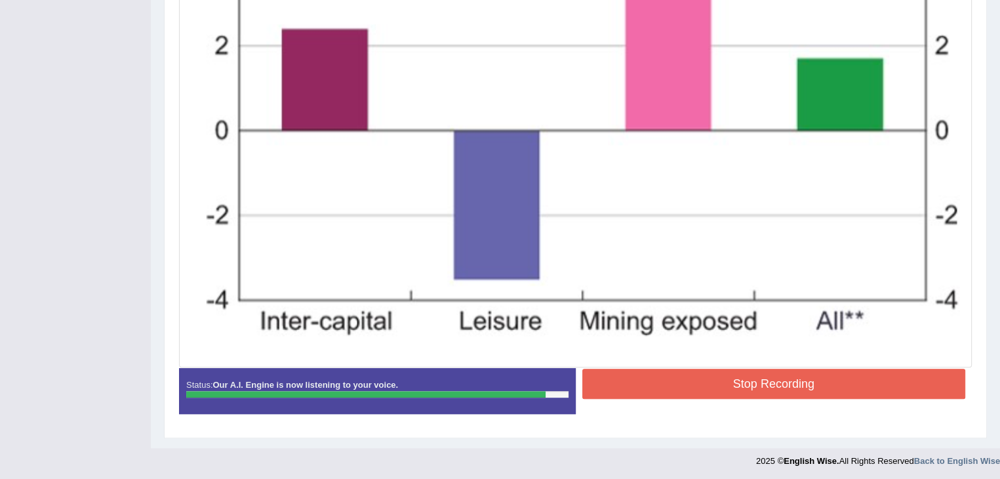
click at [714, 375] on button "Stop Recording" at bounding box center [775, 384] width 384 height 30
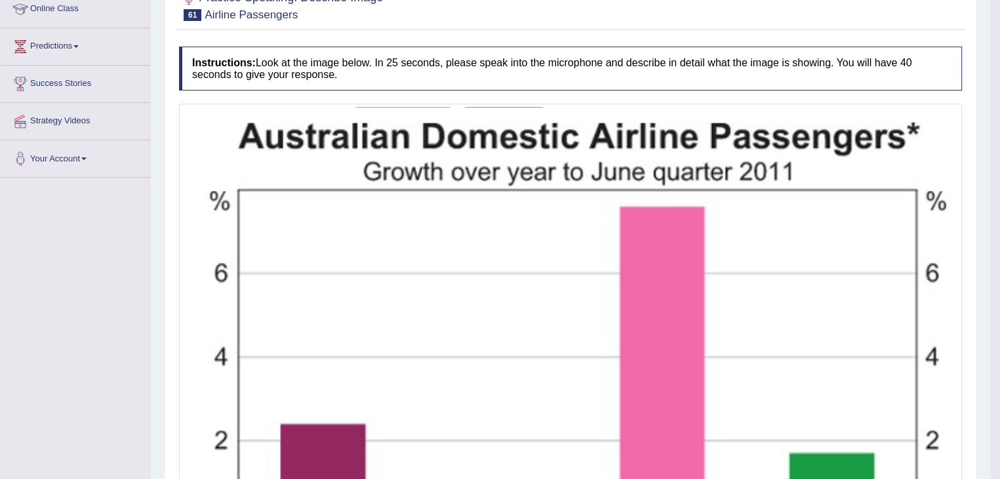
scroll to position [0, 0]
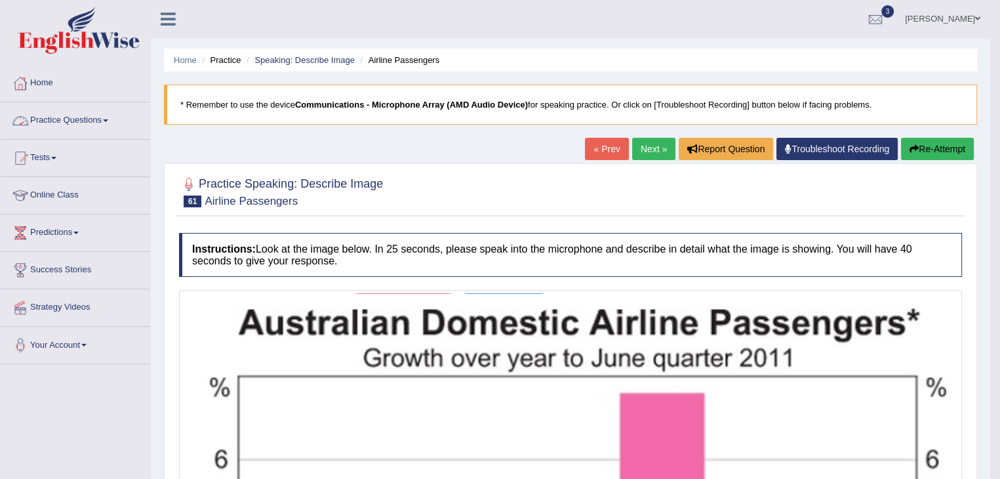
click at [105, 122] on link "Practice Questions" at bounding box center [76, 118] width 150 height 33
